Goal: Navigation & Orientation: Find specific page/section

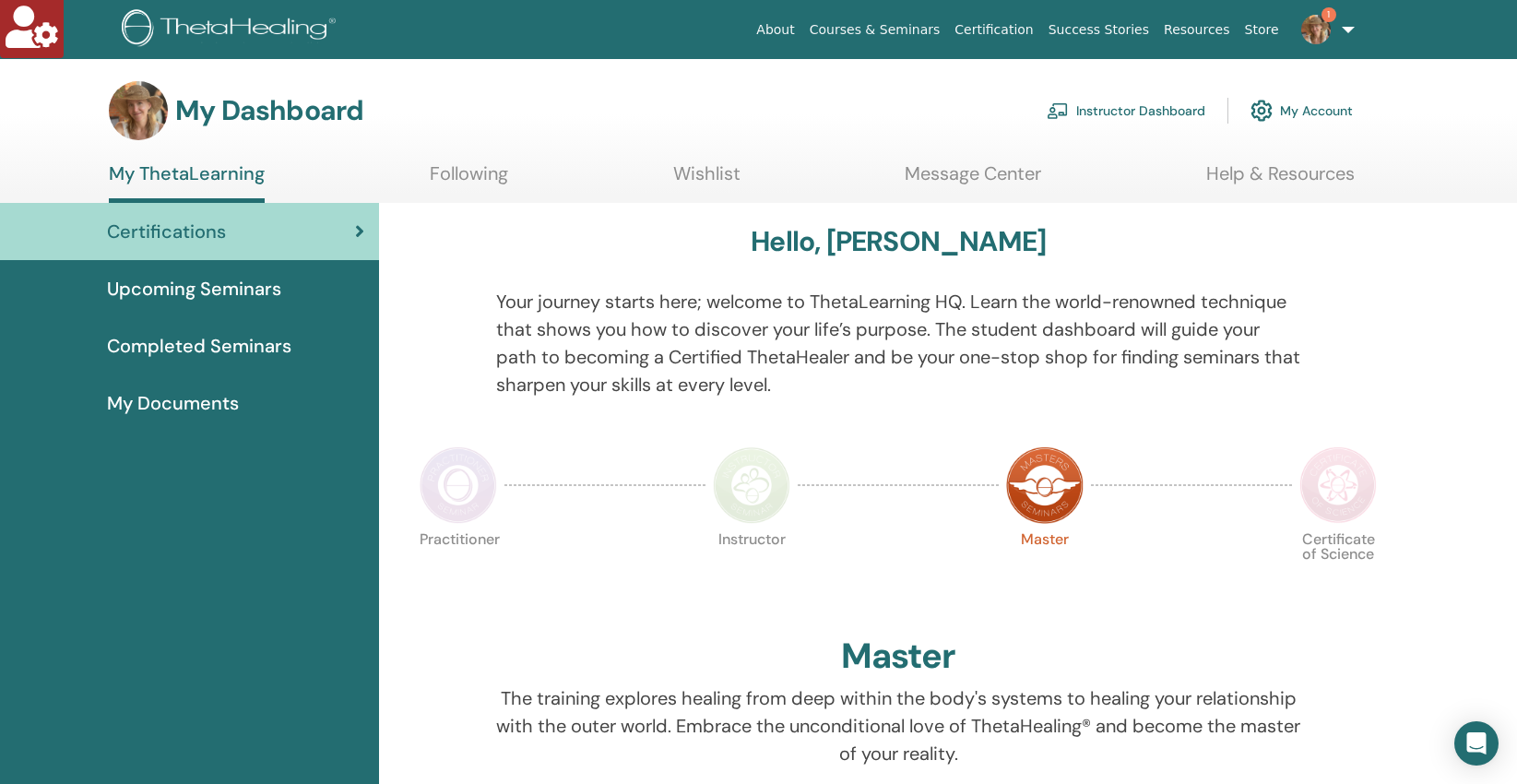
click at [1122, 105] on link "Instructor Dashboard" at bounding box center [1126, 110] width 158 height 41
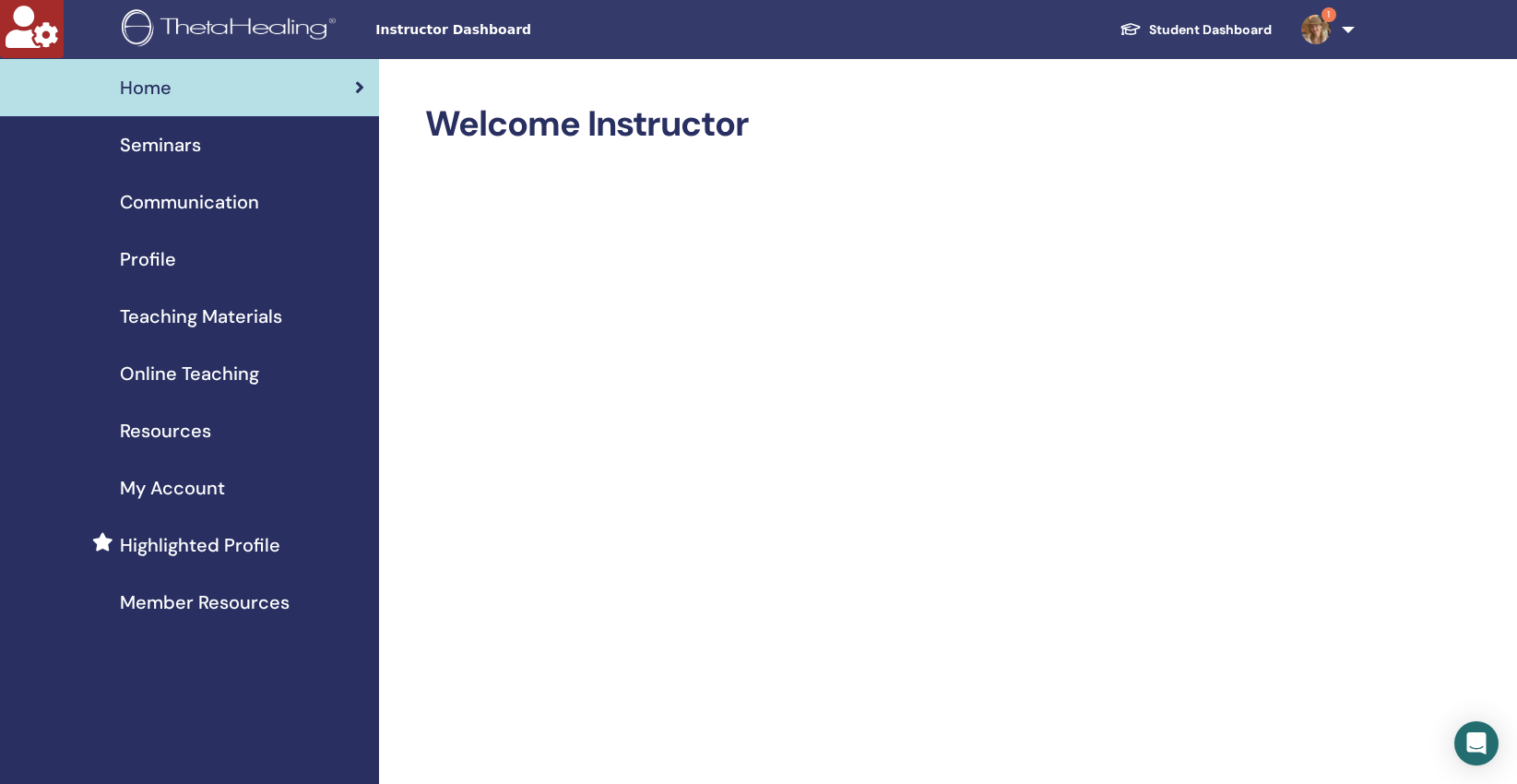
click at [139, 261] on span "Profile" at bounding box center [147, 259] width 57 height 28
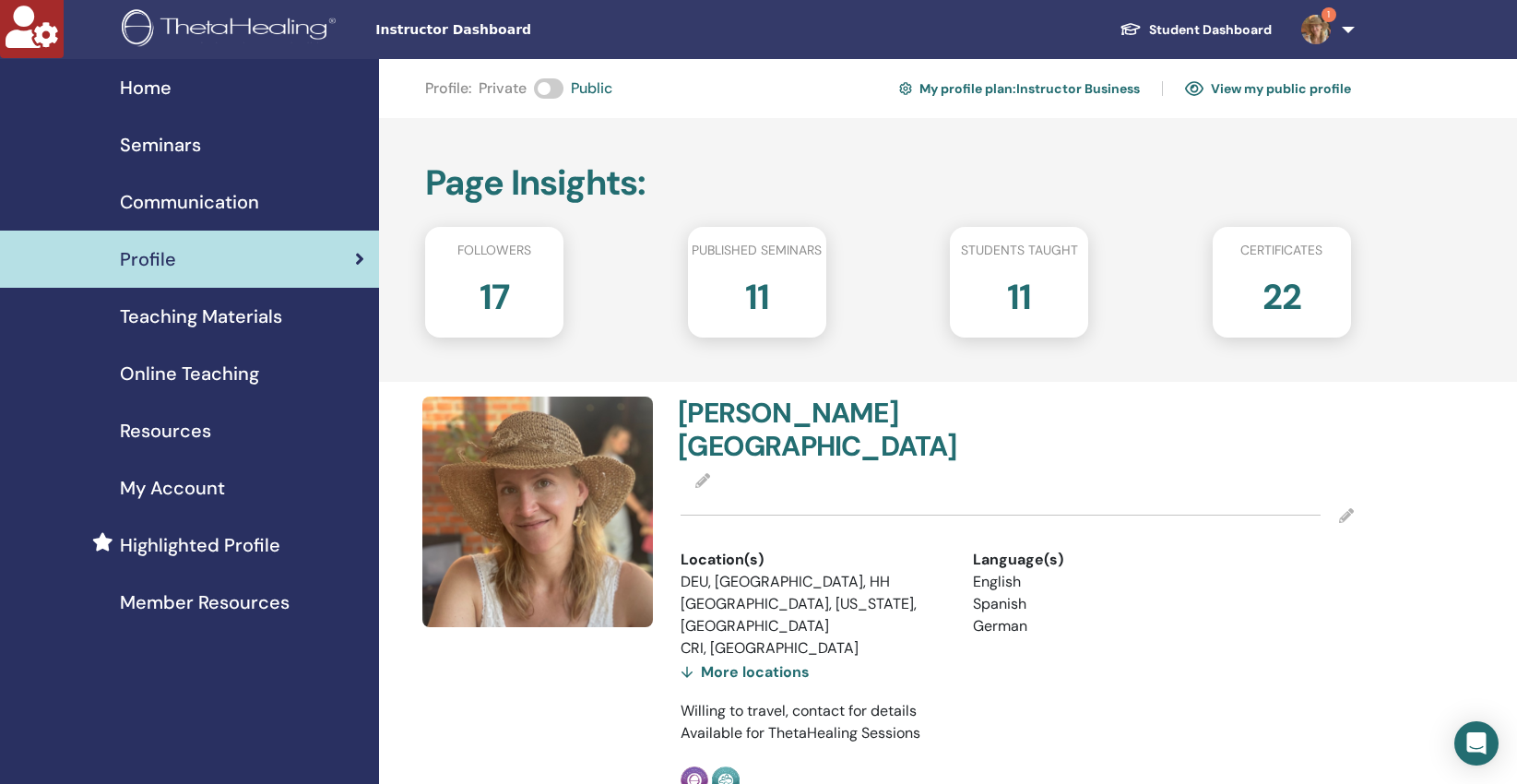
scroll to position [4, 0]
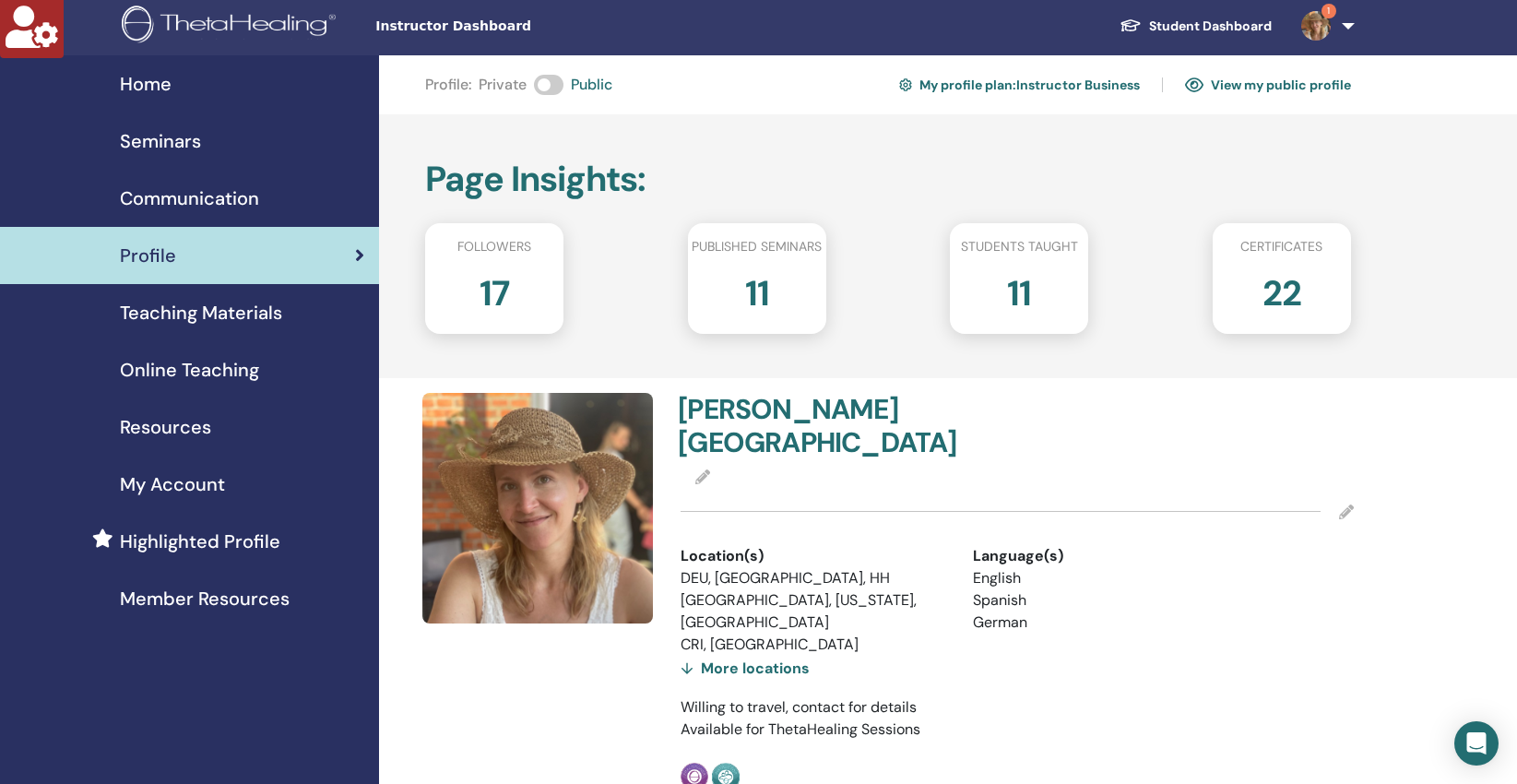
click at [1282, 81] on link "View my public profile" at bounding box center [1268, 85] width 166 height 30
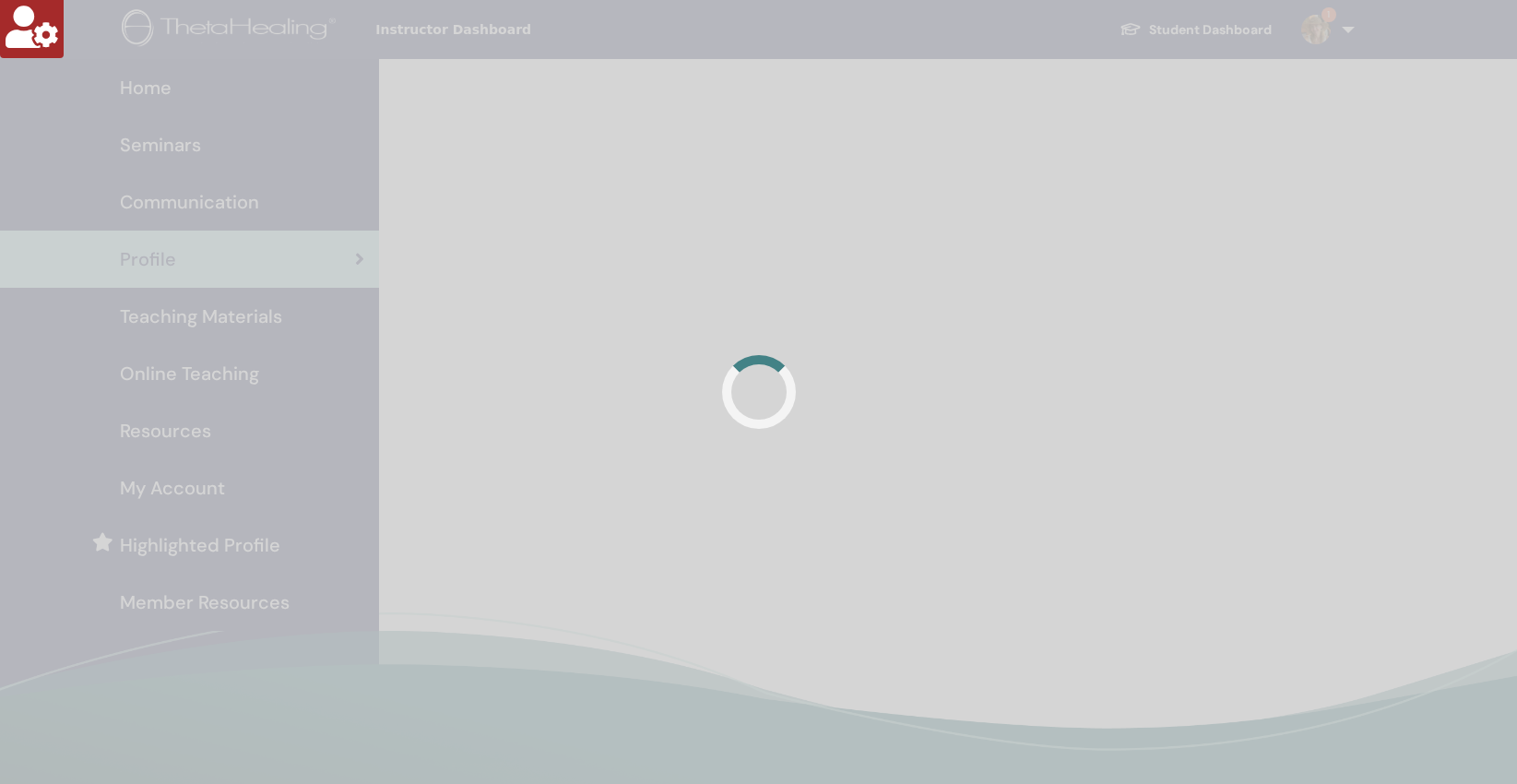
scroll to position [4, 0]
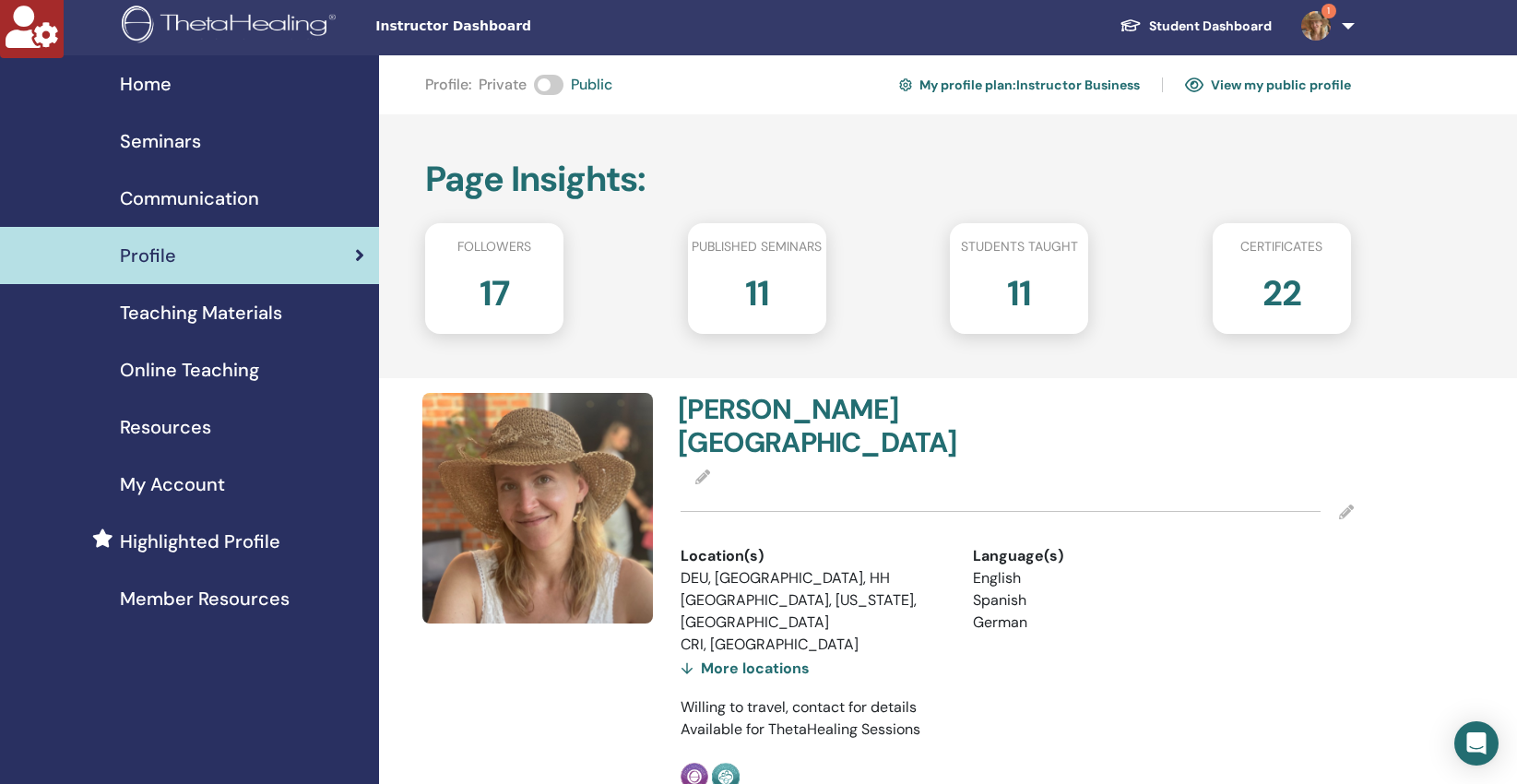
click at [1299, 82] on link "View my public profile" at bounding box center [1268, 85] width 166 height 30
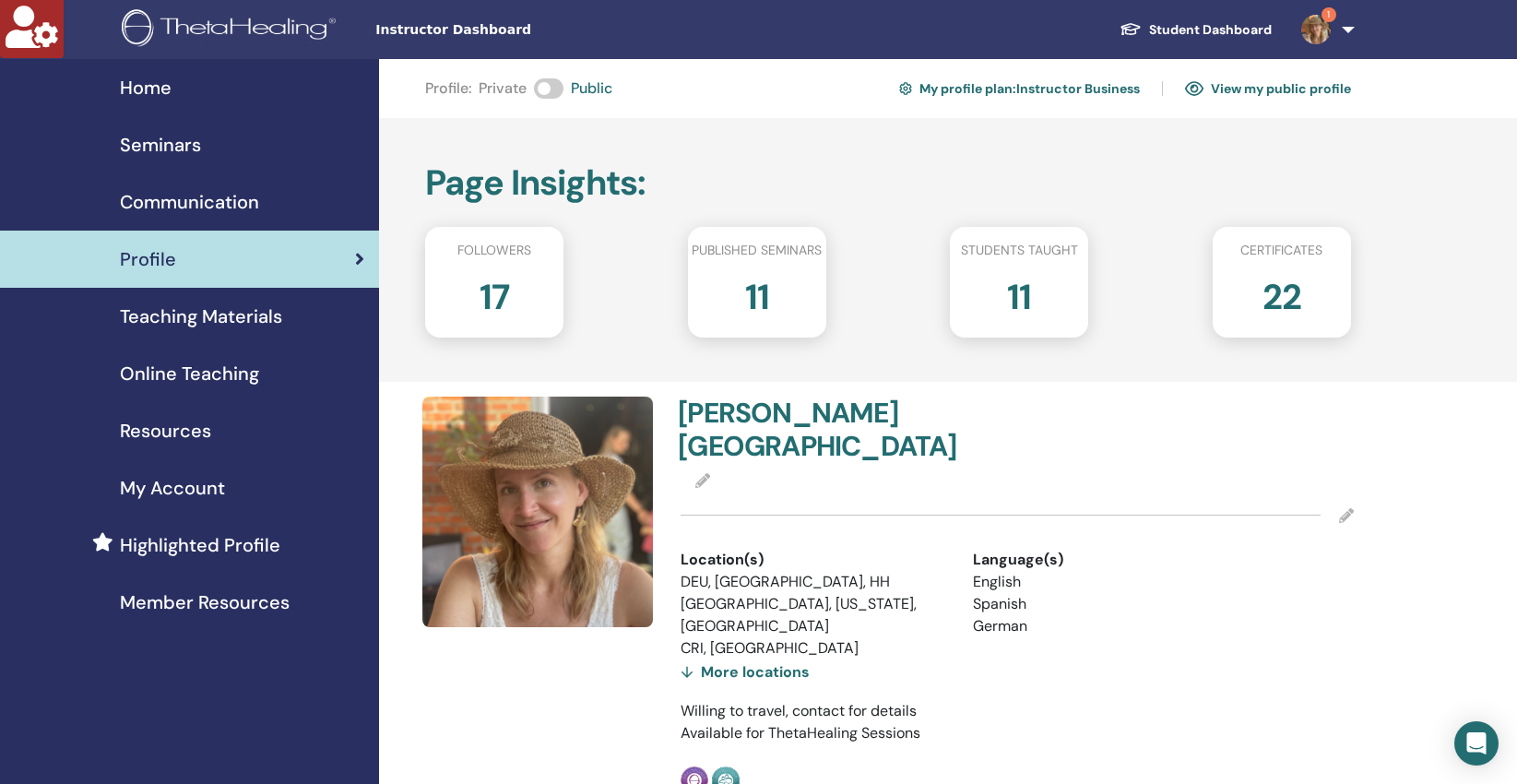
click at [1307, 90] on link "View my public profile" at bounding box center [1268, 89] width 166 height 30
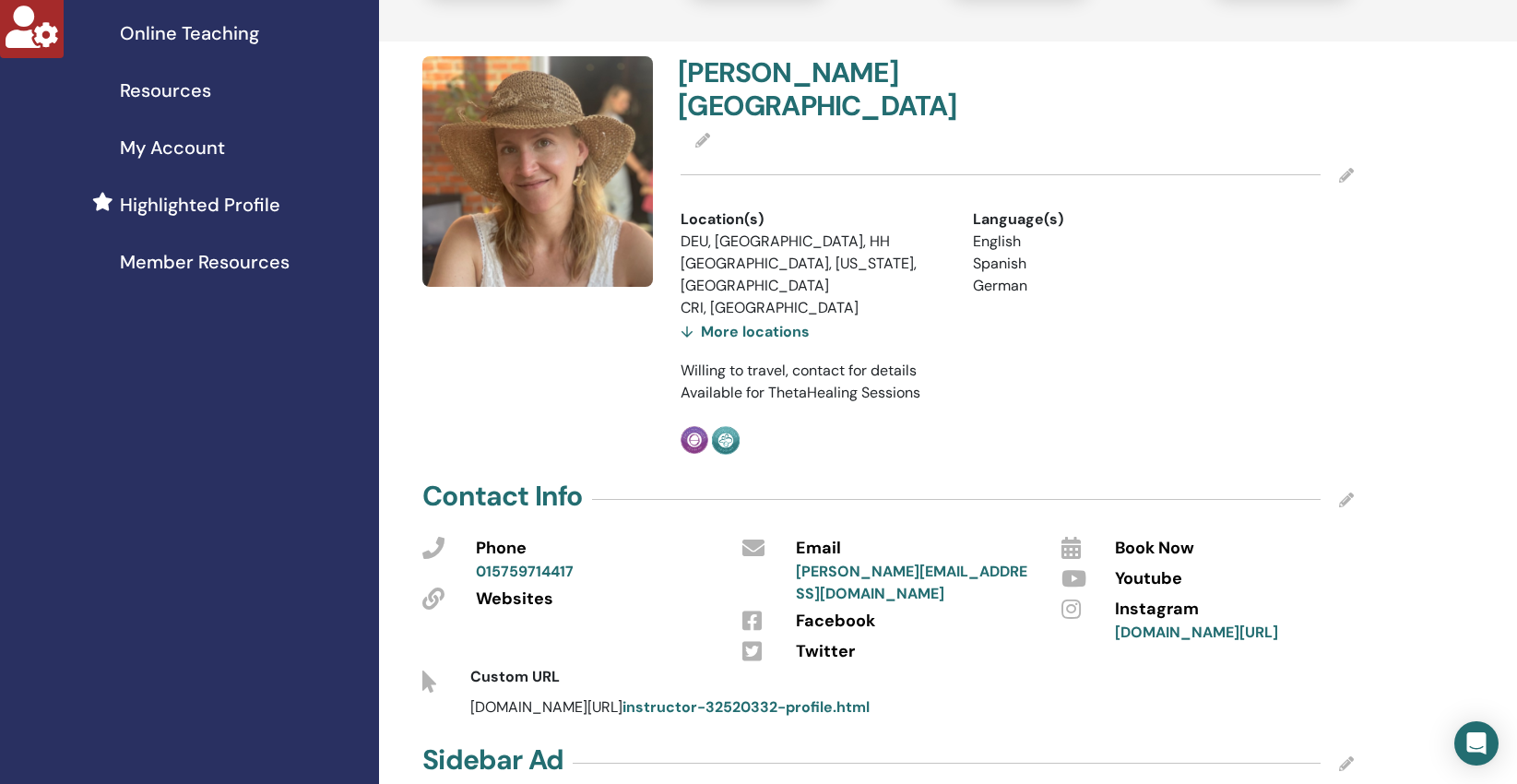
scroll to position [339, 0]
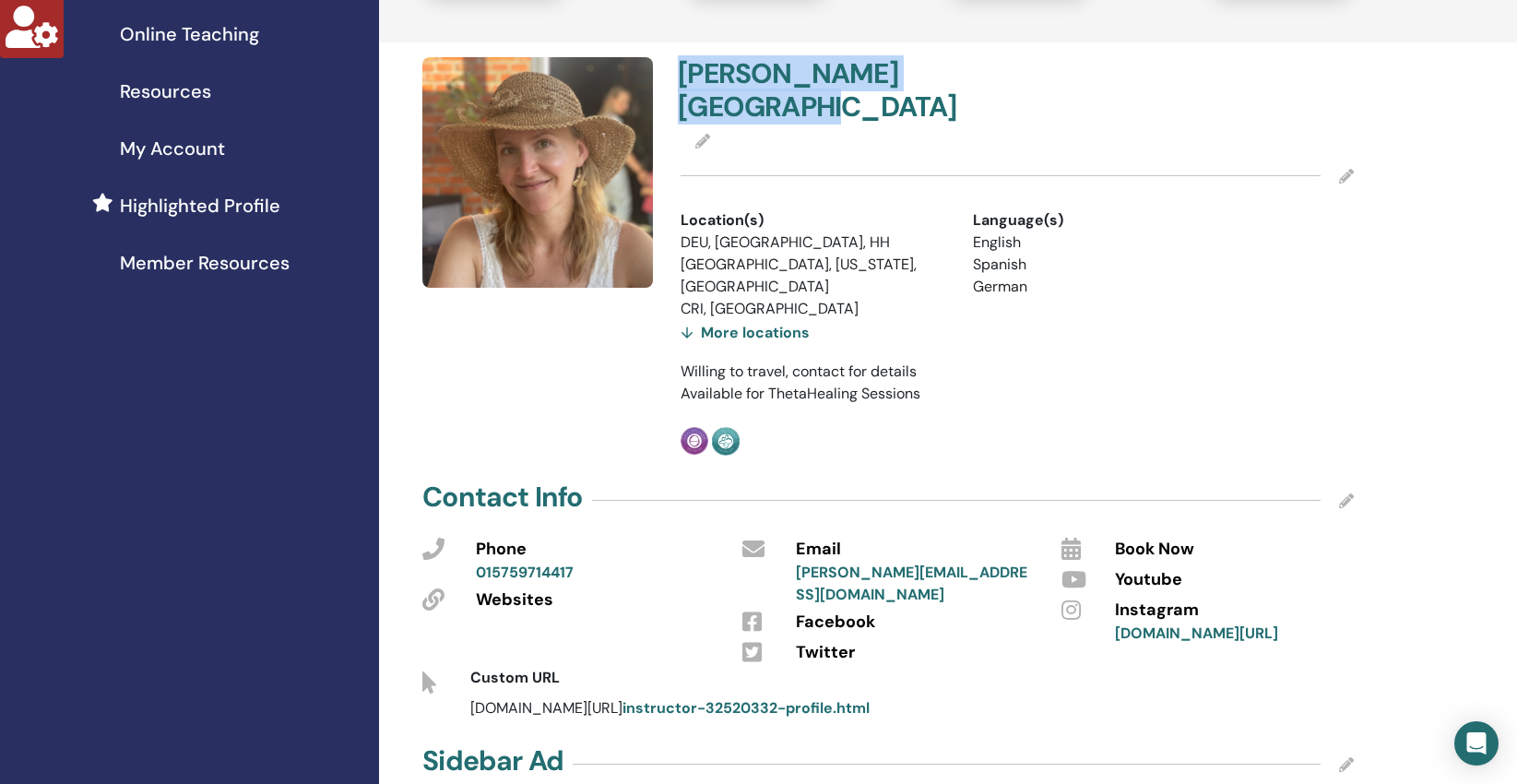
copy h4 "[PERSON_NAME]"
drag, startPoint x: 991, startPoint y: 68, endPoint x: 671, endPoint y: 71, distance: 320.0
click at [671, 71] on div "[PERSON_NAME]" at bounding box center [842, 94] width 350 height 74
